Goal: Find specific page/section: Find specific page/section

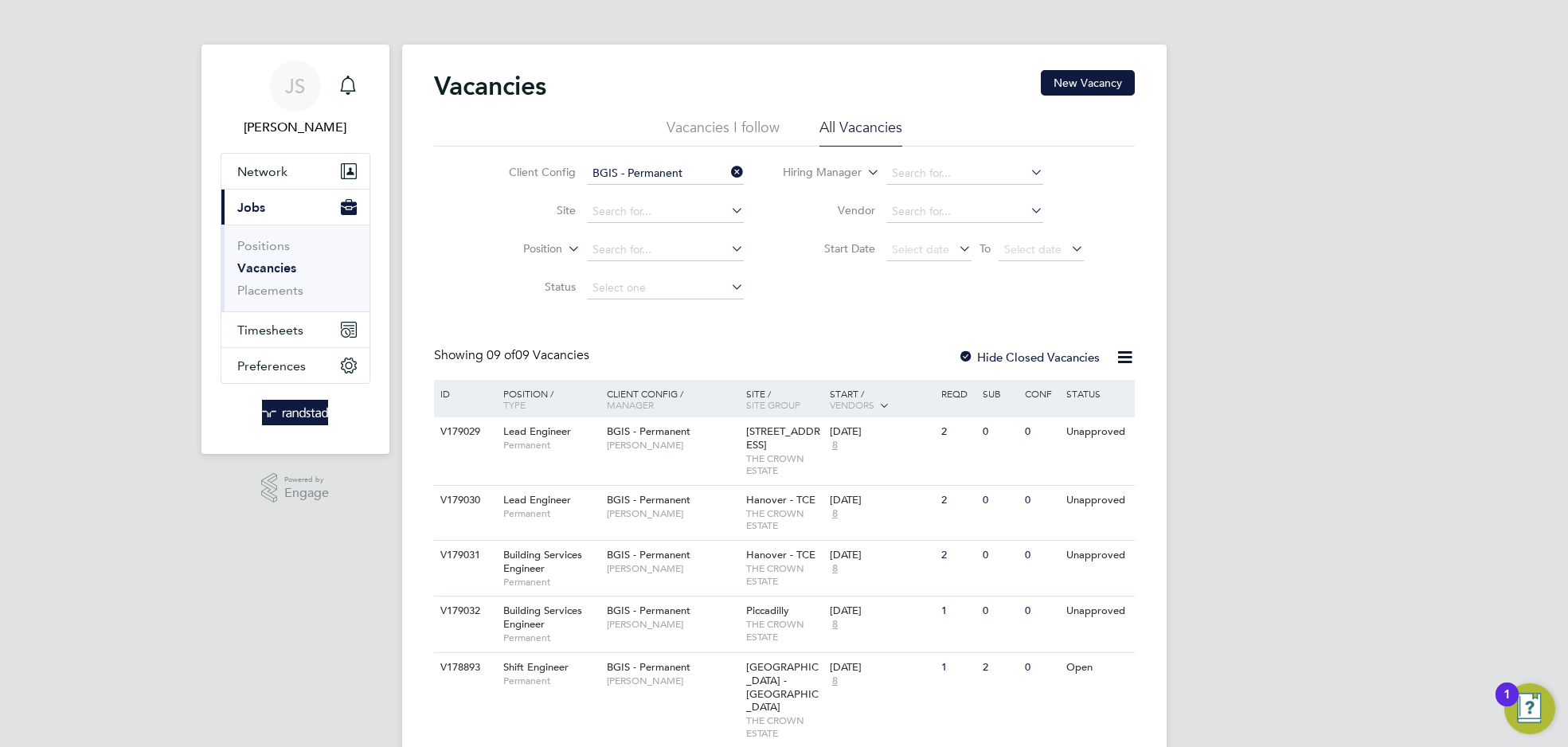
click at [701, 164] on input "BGIS - Permanent" at bounding box center [665, 173] width 156 height 23
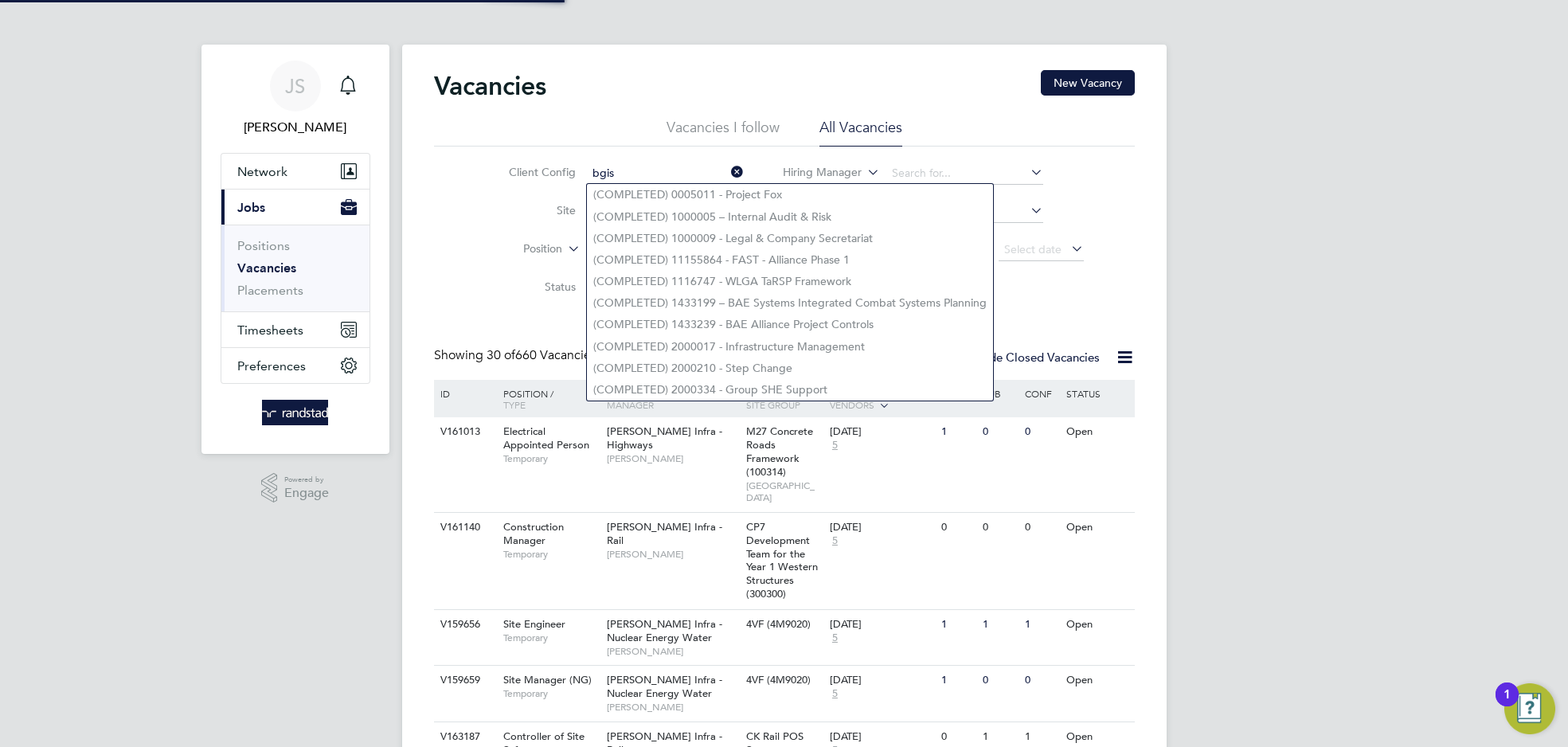
click at [696, 237] on li "(COMPLETED) 1000009 - Legal & Company Secretariat" at bounding box center [790, 239] width 406 height 22
type input "(COMPLETED) 1000009 - Legal & Company Secretariat"
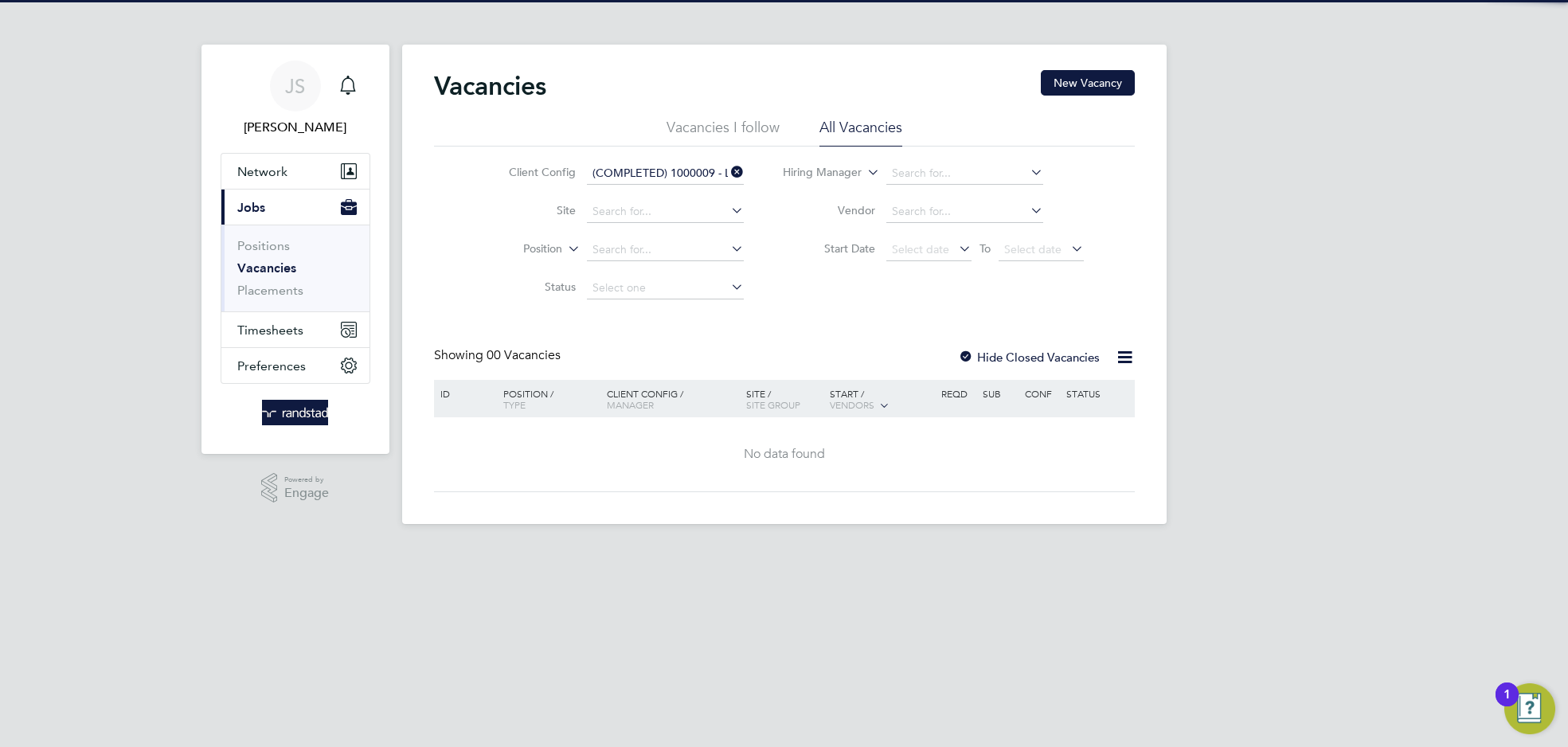
click at [728, 177] on icon at bounding box center [728, 172] width 0 height 23
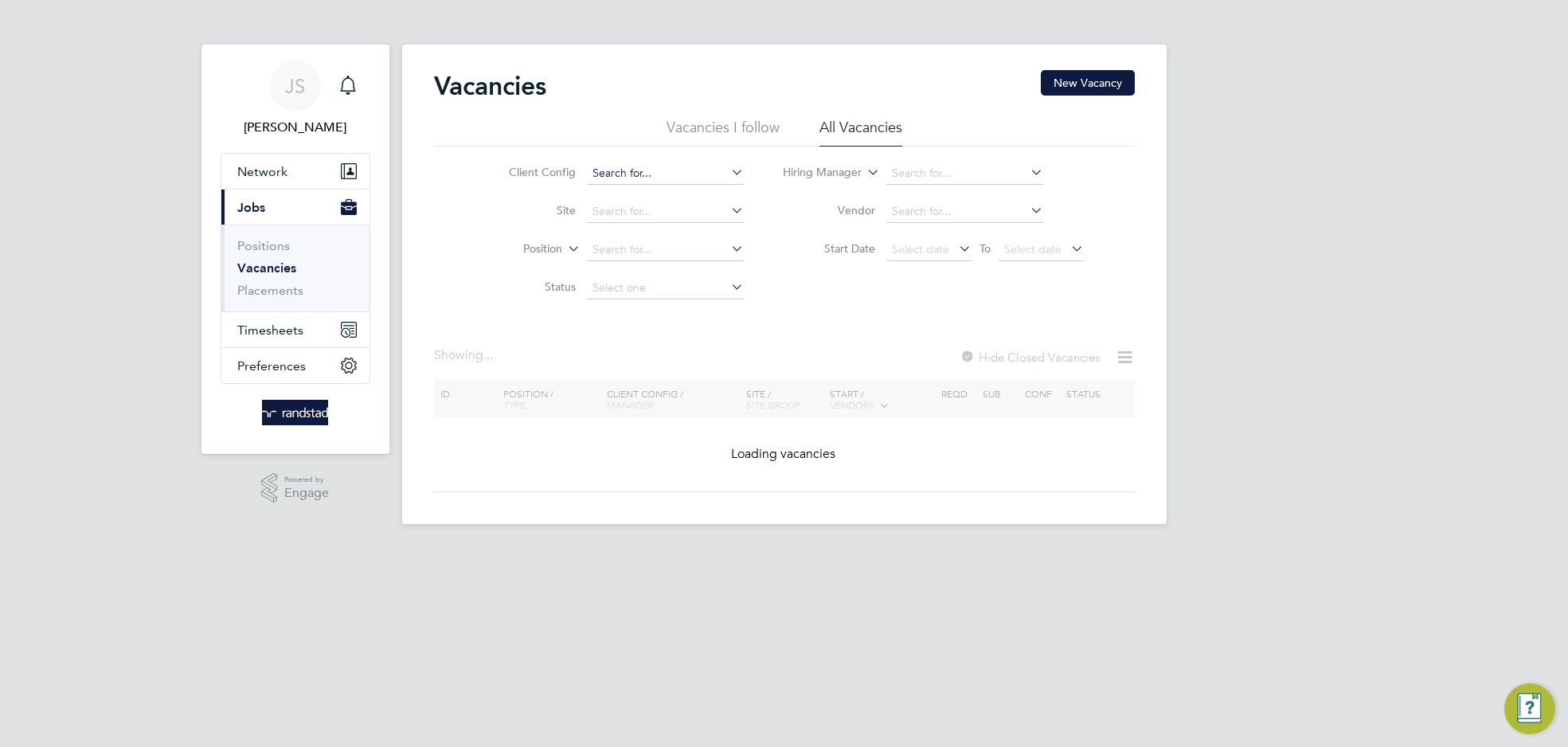
click at [691, 175] on input at bounding box center [665, 173] width 156 height 23
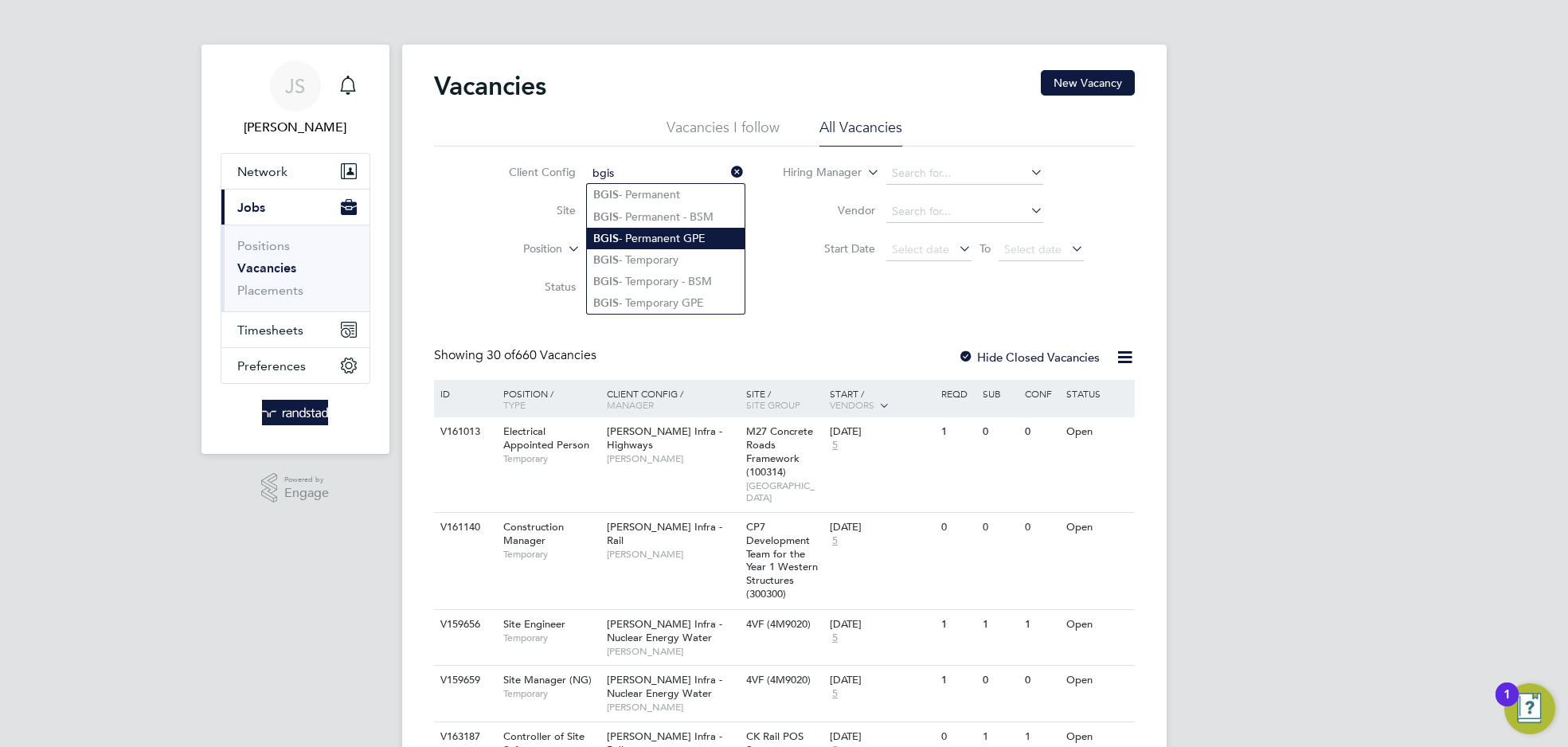
click at [681, 235] on li "BGIS - Permanent GPE" at bounding box center [665, 239] width 157 height 22
type input "BGIS - Permanent GPE"
